Goal: Task Accomplishment & Management: Use online tool/utility

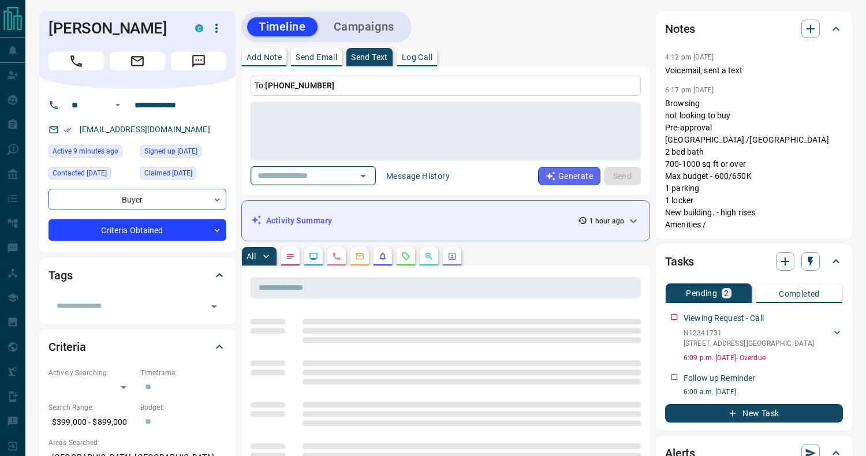
scroll to position [3, 0]
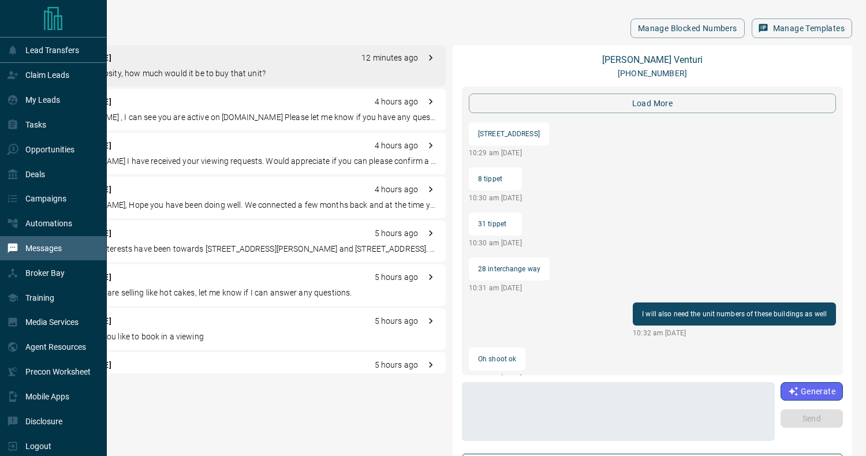
scroll to position [1220, 0]
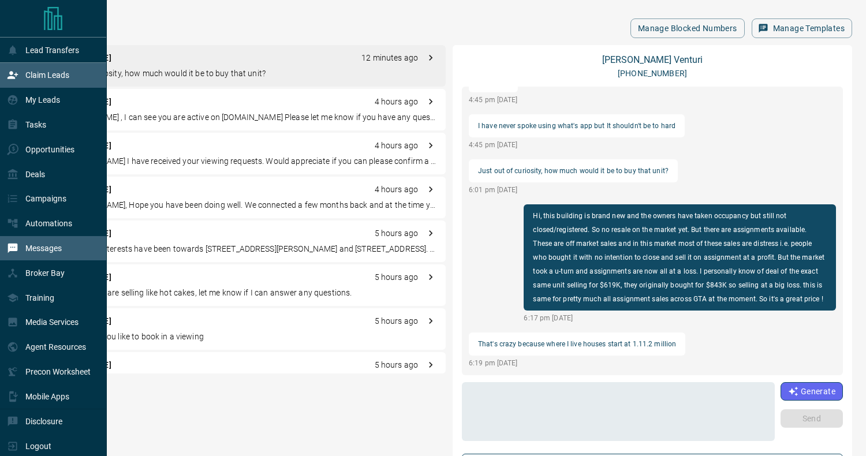
click at [27, 83] on div "Claim Leads" at bounding box center [38, 75] width 62 height 19
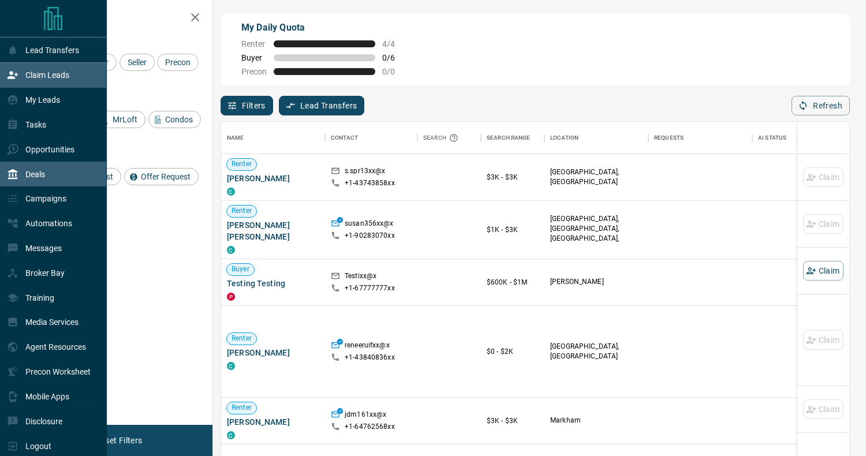
click at [44, 175] on p "Deals" at bounding box center [35, 174] width 20 height 9
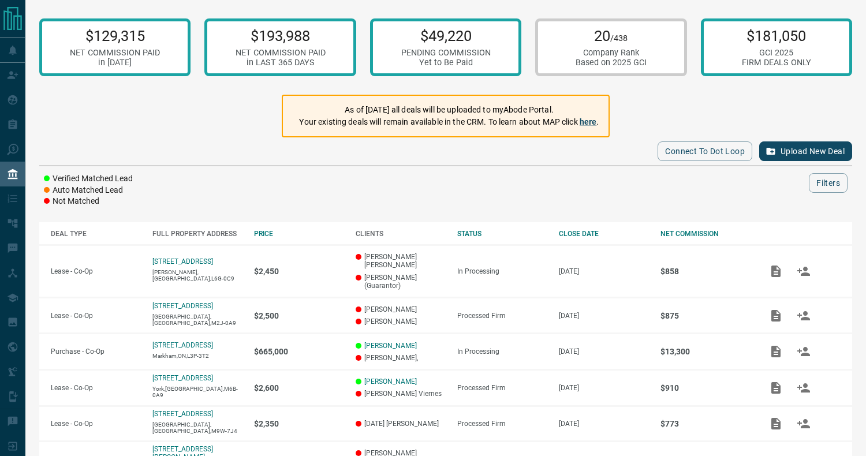
click at [607, 9] on div "$129,315 NET COMMISSION PAID in [DATE] $193,988 NET COMMISSION PAID in LAST 365…" at bounding box center [445, 362] width 840 height 724
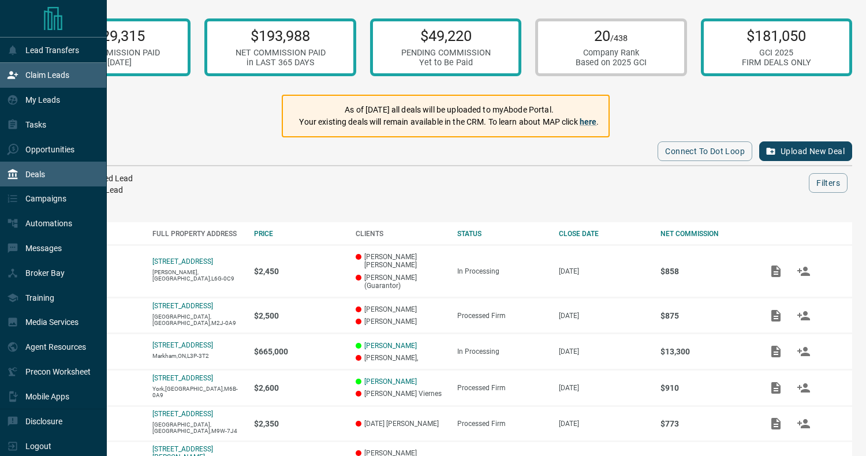
click at [47, 85] on div "Claim Leads" at bounding box center [53, 75] width 107 height 25
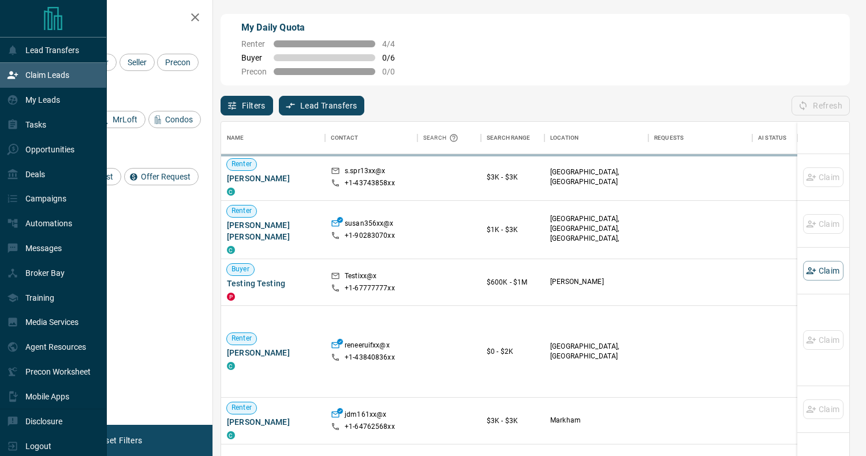
scroll to position [346, 628]
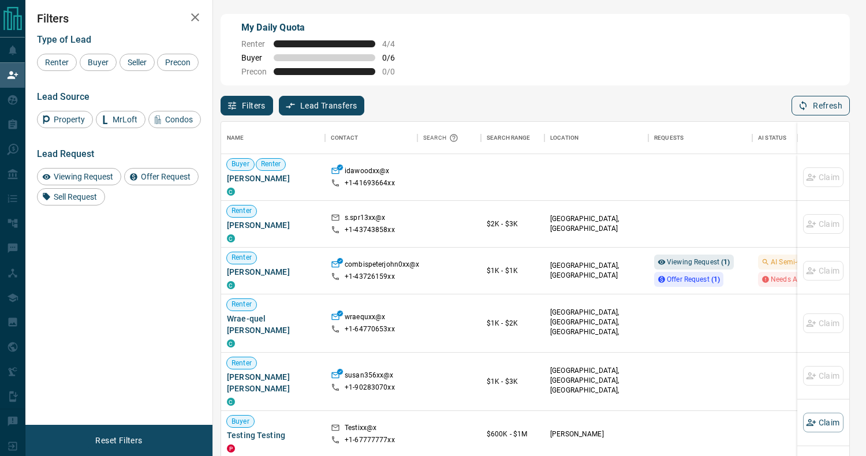
click at [836, 108] on button "Refresh" at bounding box center [820, 106] width 58 height 20
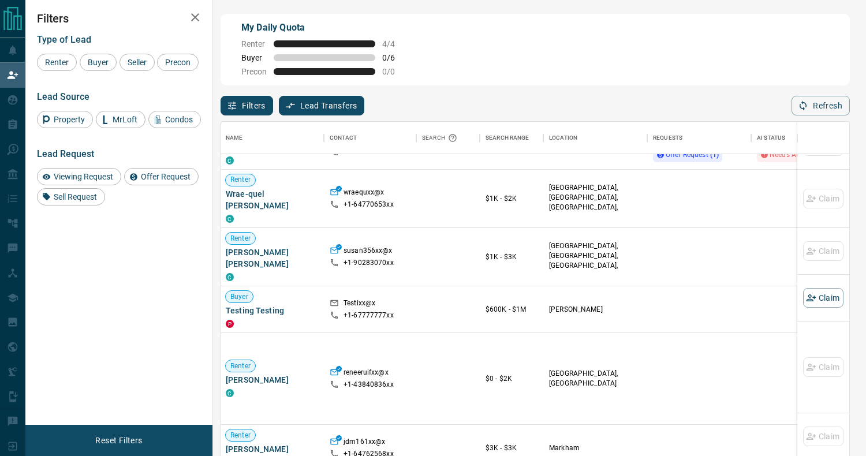
scroll to position [126, 1]
click at [441, 0] on div "My Daily Quota Renter 4 / 4 Buyer 0 / 6 Precon 0 / 0 Filters Lead Transfers 0 R…" at bounding box center [445, 194] width 840 height 388
